Goal: Check status: Check status

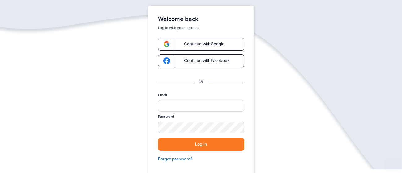
scroll to position [32, 0]
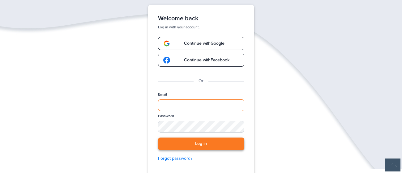
type input "**********"
click at [195, 144] on button "Log in" at bounding box center [201, 144] width 86 height 13
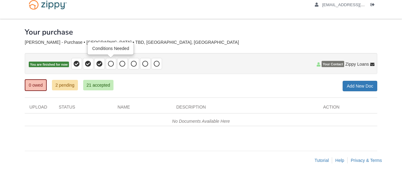
scroll to position [12, 0]
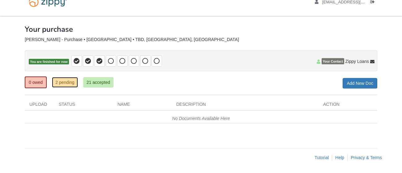
click at [72, 87] on link "2 pending" at bounding box center [65, 82] width 26 height 11
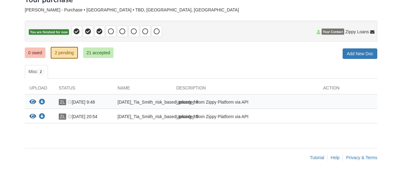
scroll to position [45, 0]
click at [172, 105] on div "Uploaded from Zippy Platform via API" at bounding box center [245, 103] width 147 height 8
click at [32, 100] on icon "View 10-06-2025_Tia_Smith_risk_based_pricing_h4" at bounding box center [32, 102] width 7 height 6
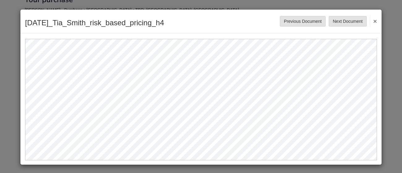
scroll to position [1, 0]
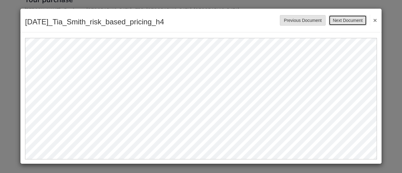
click at [361, 21] on button "Next Document" at bounding box center [348, 20] width 38 height 11
click at [358, 19] on button "Next Document" at bounding box center [348, 20] width 38 height 11
click at [375, 22] on button "×" at bounding box center [373, 20] width 7 height 11
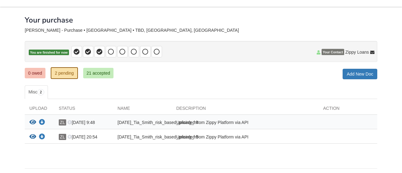
scroll to position [0, 0]
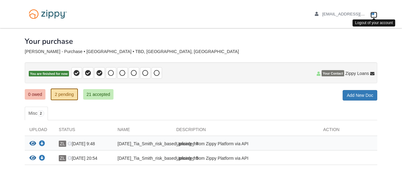
click at [372, 14] on icon "Log out" at bounding box center [372, 14] width 4 height 4
